Goal: Task Accomplishment & Management: Use online tool/utility

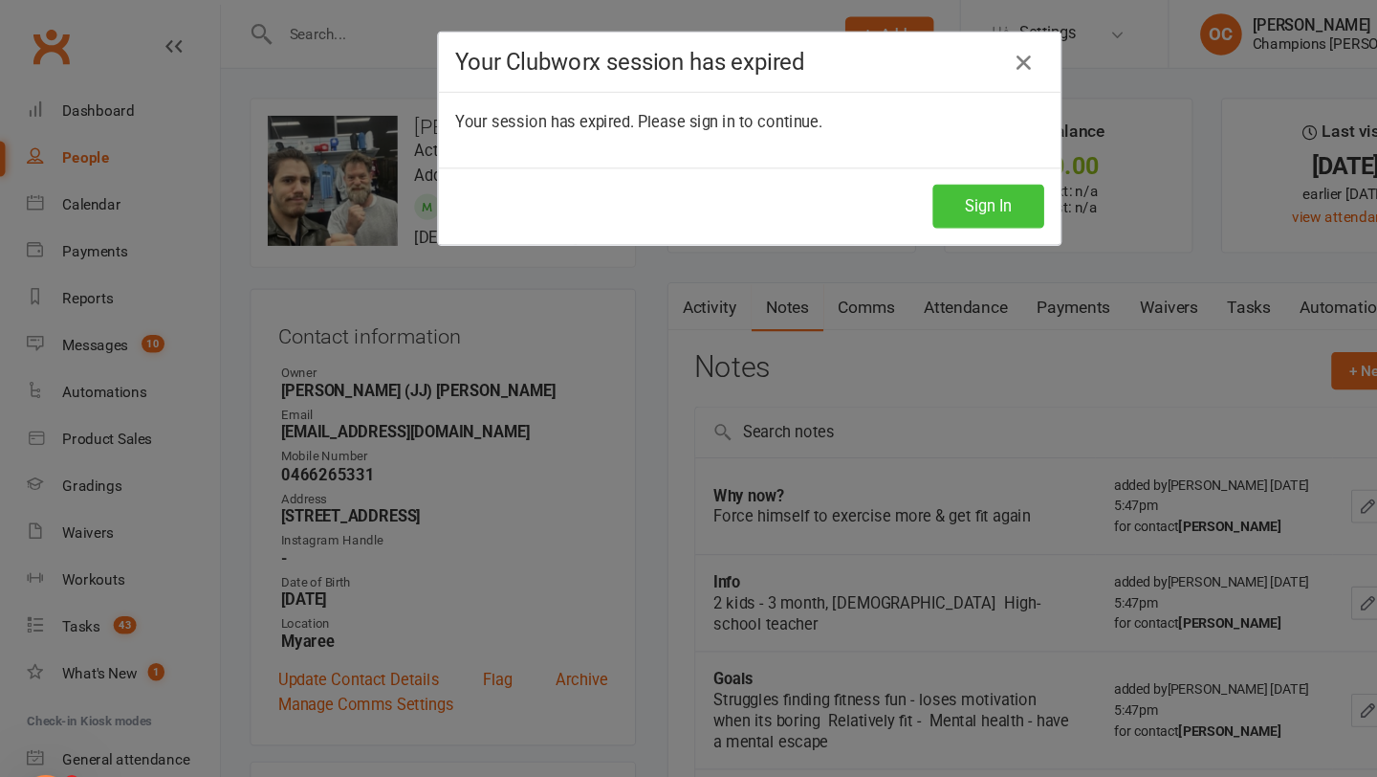
click at [915, 198] on button "Sign In" at bounding box center [908, 189] width 102 height 40
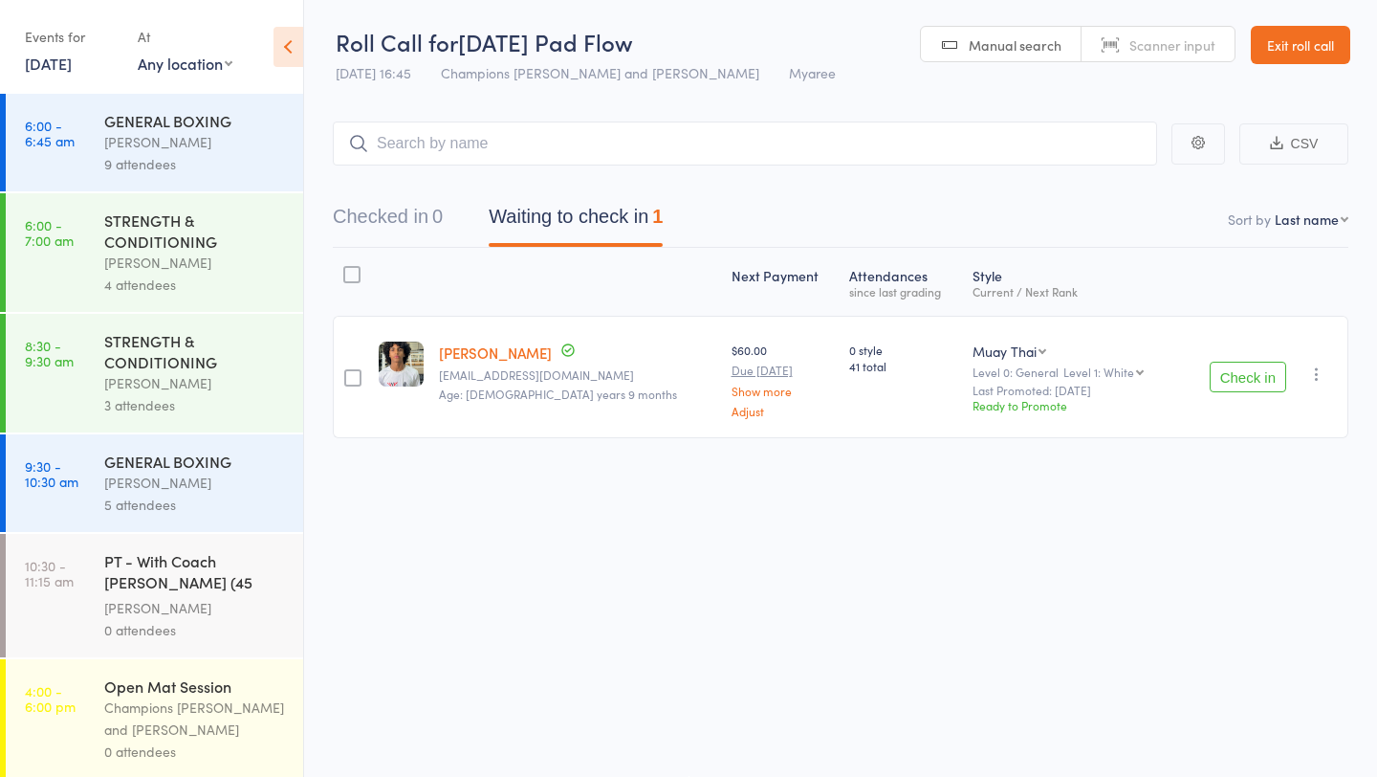
scroll to position [125, 0]
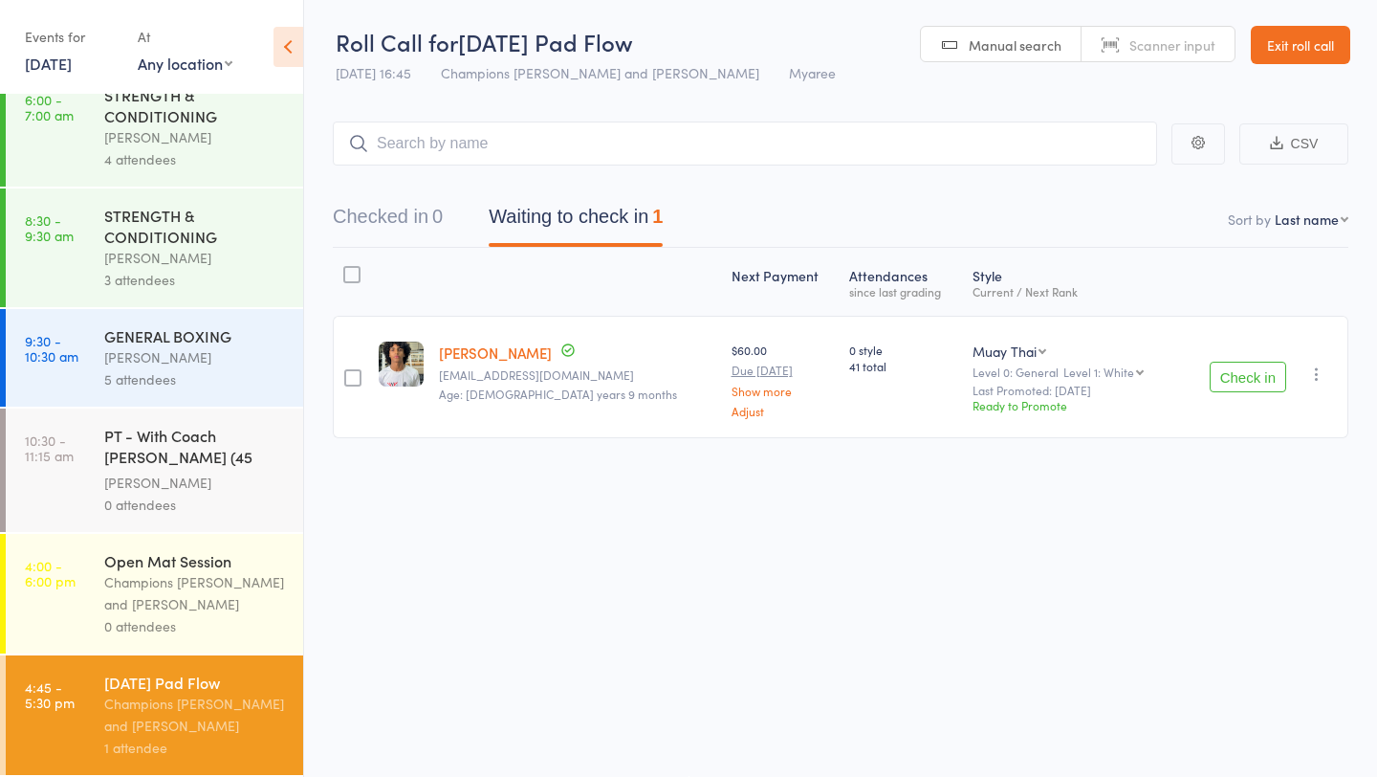
click at [1262, 377] on button "Check in" at bounding box center [1248, 377] width 77 height 31
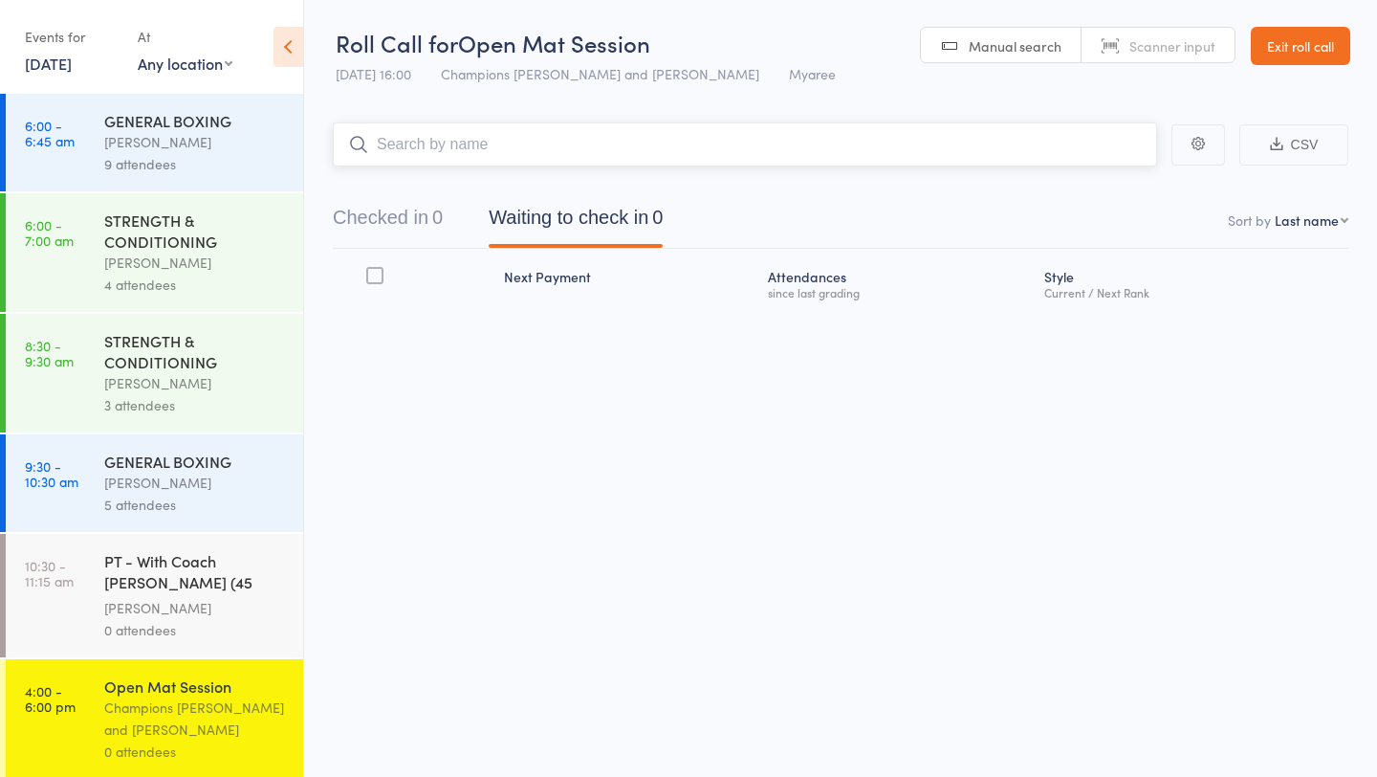
scroll to position [125, 0]
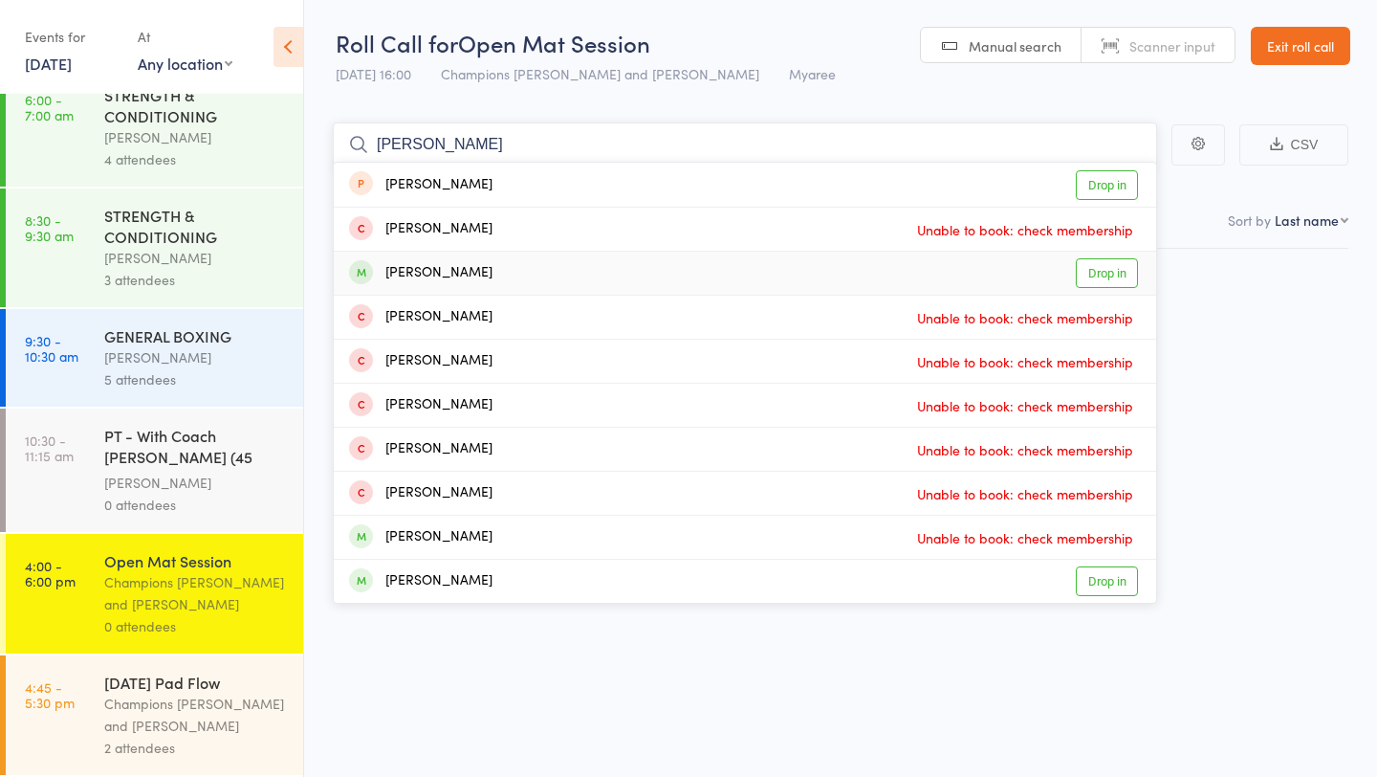
type input "katie"
click at [1090, 268] on link "Drop in" at bounding box center [1107, 273] width 62 height 30
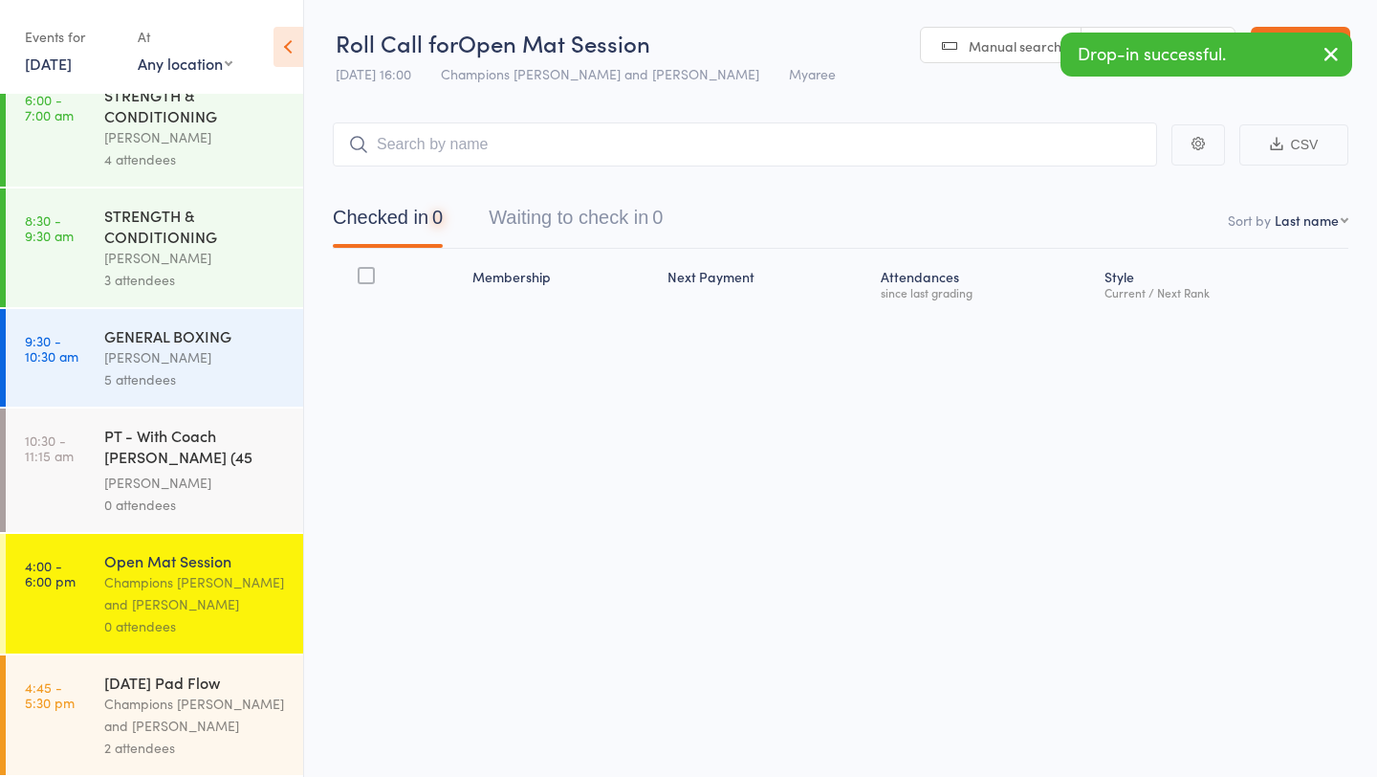
click at [187, 700] on div "Champions [PERSON_NAME] and [PERSON_NAME]" at bounding box center [195, 714] width 183 height 44
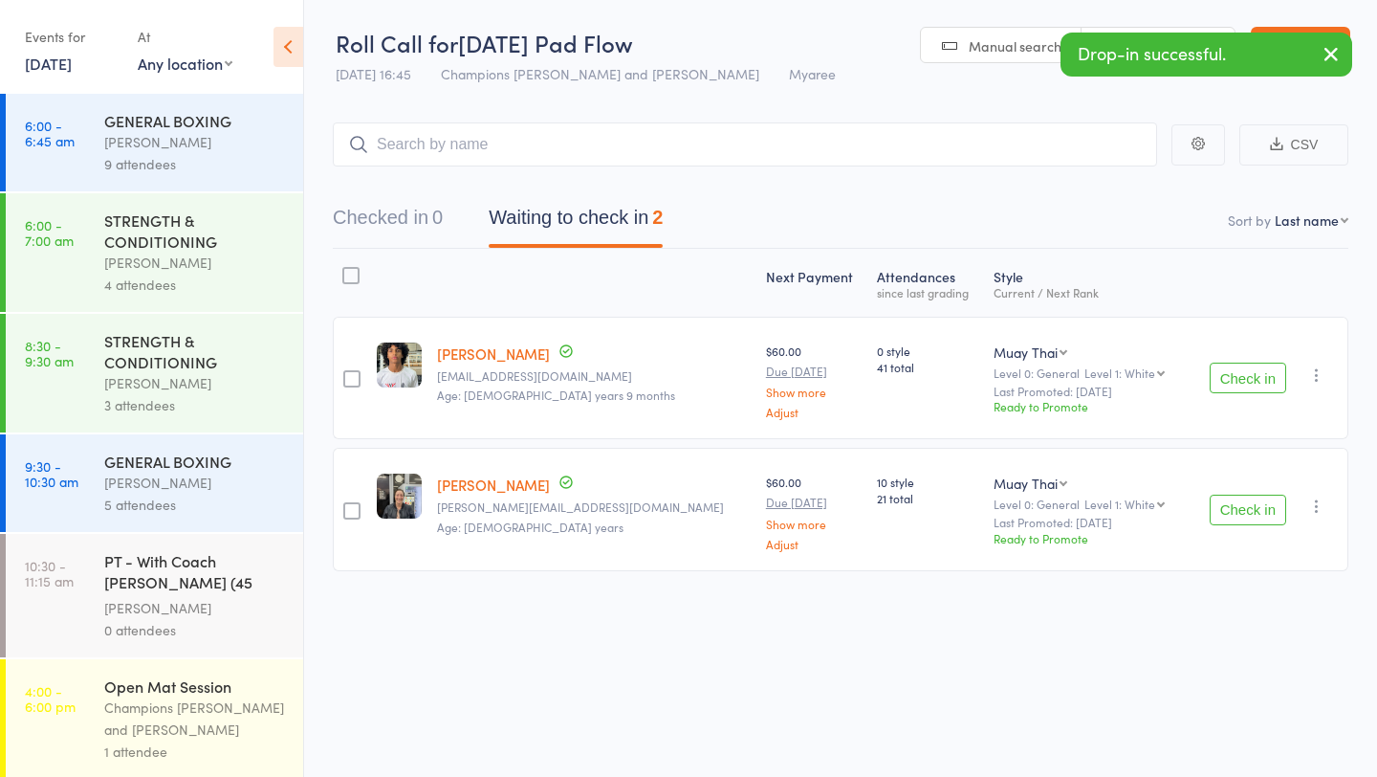
click at [1224, 377] on button "Check in" at bounding box center [1248, 377] width 77 height 31
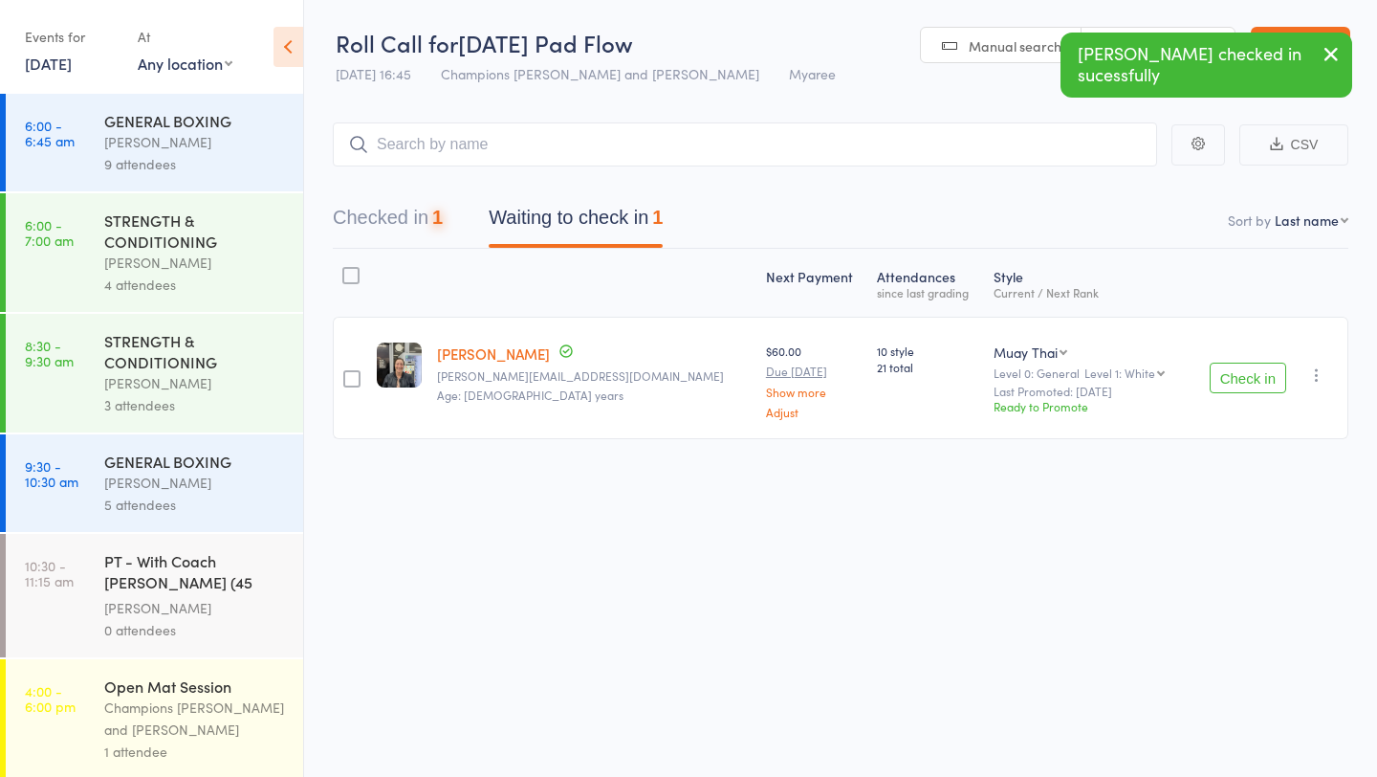
click at [1224, 377] on button "Check in" at bounding box center [1248, 377] width 77 height 31
click at [511, 144] on input "search" at bounding box center [745, 144] width 824 height 44
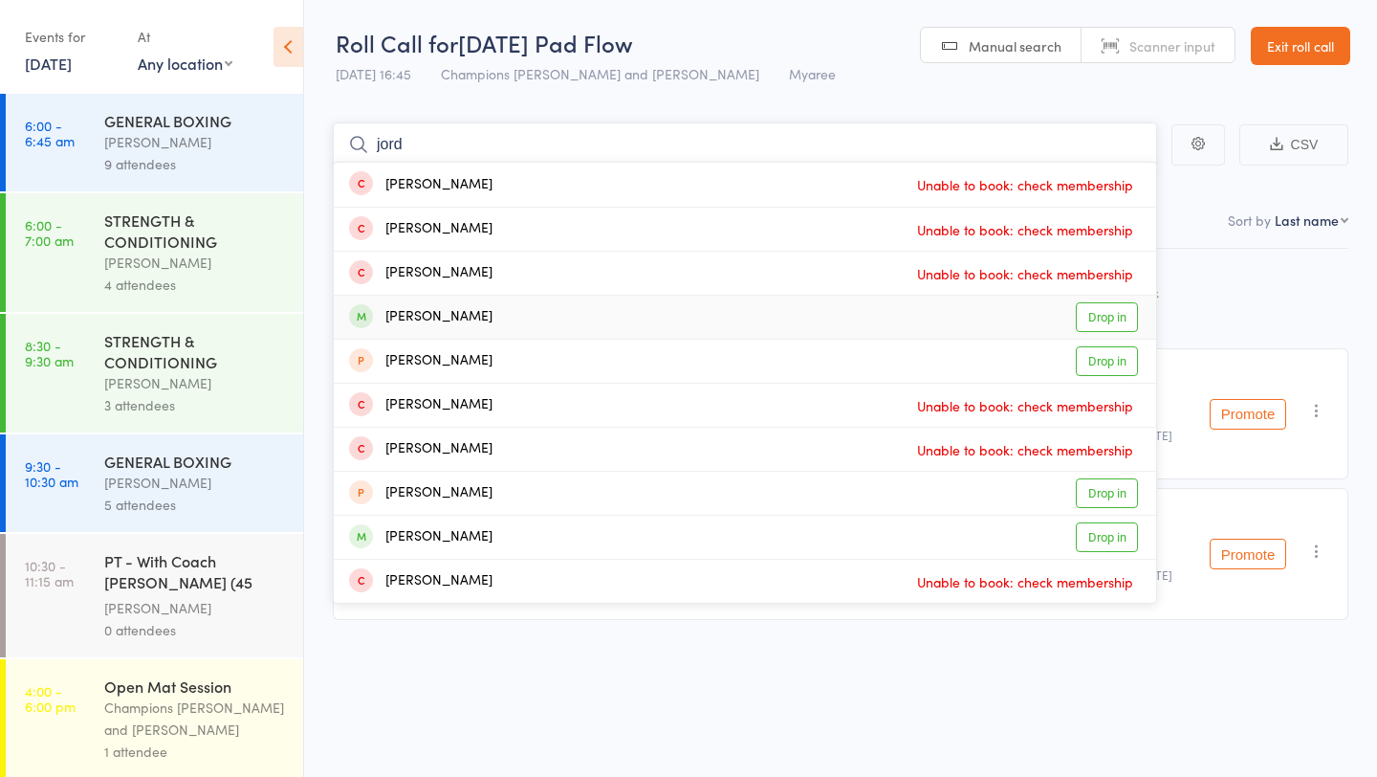
type input "jord"
click at [1116, 322] on link "Drop in" at bounding box center [1107, 317] width 62 height 30
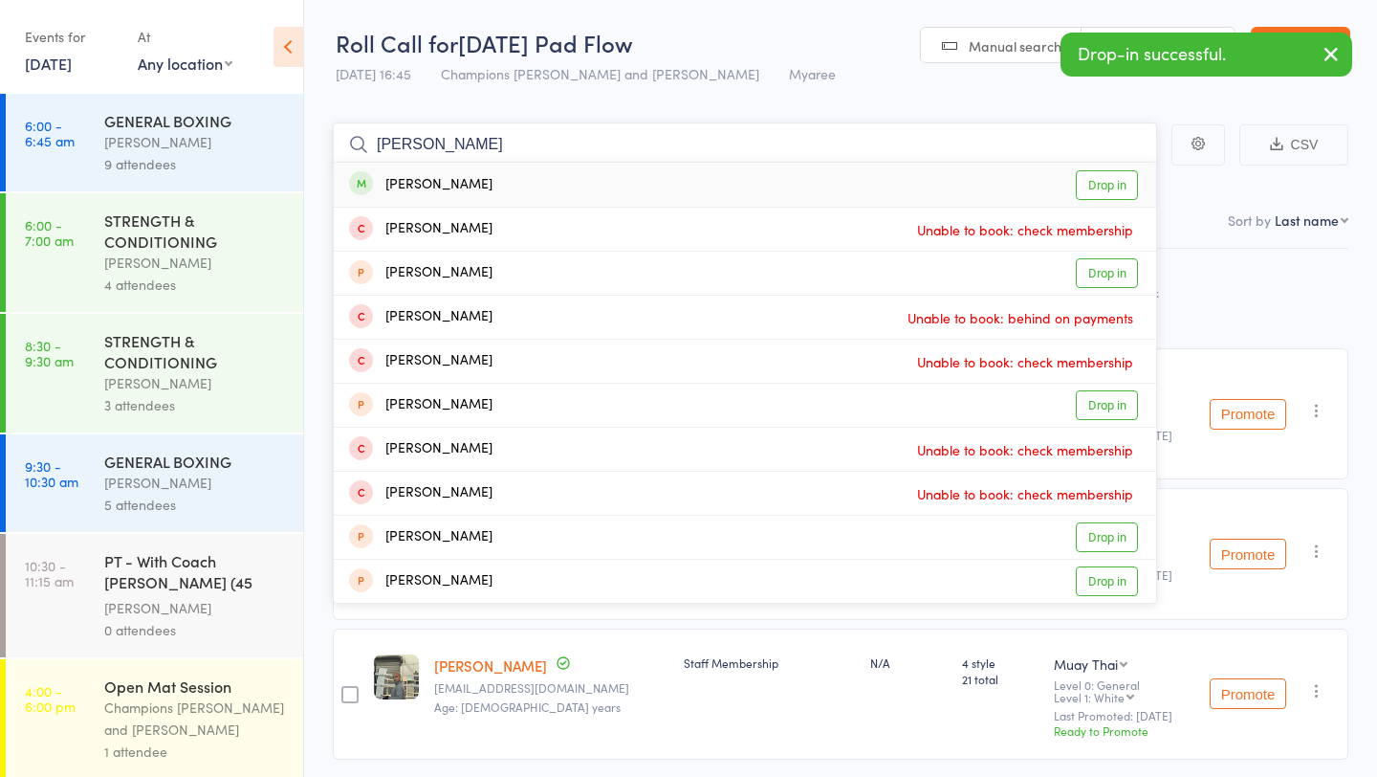
type input "sam ell"
click at [1116, 187] on link "Drop in" at bounding box center [1107, 185] width 62 height 30
